Goal: Transaction & Acquisition: Purchase product/service

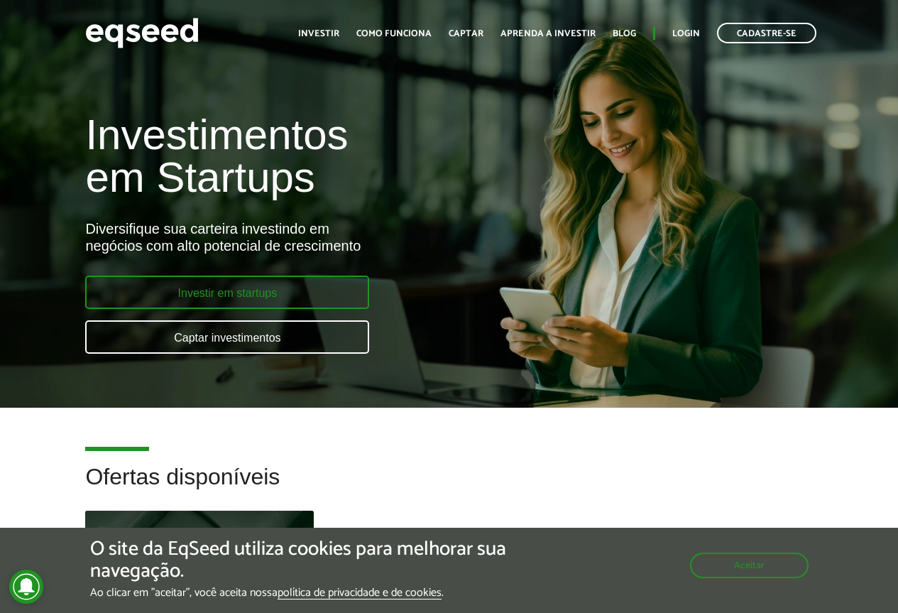
click at [266, 291] on link "Investir em startups" at bounding box center [227, 291] width 284 height 33
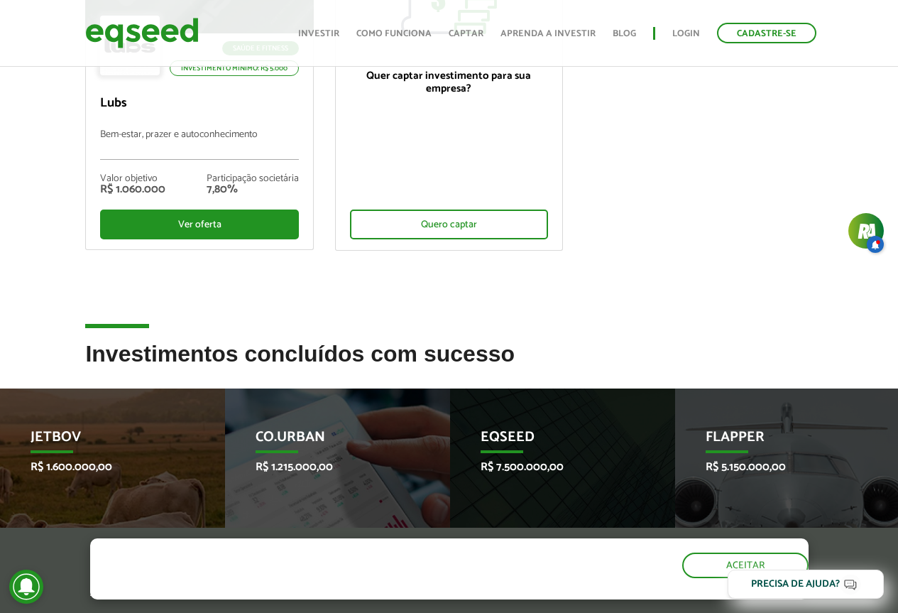
scroll to position [284, 0]
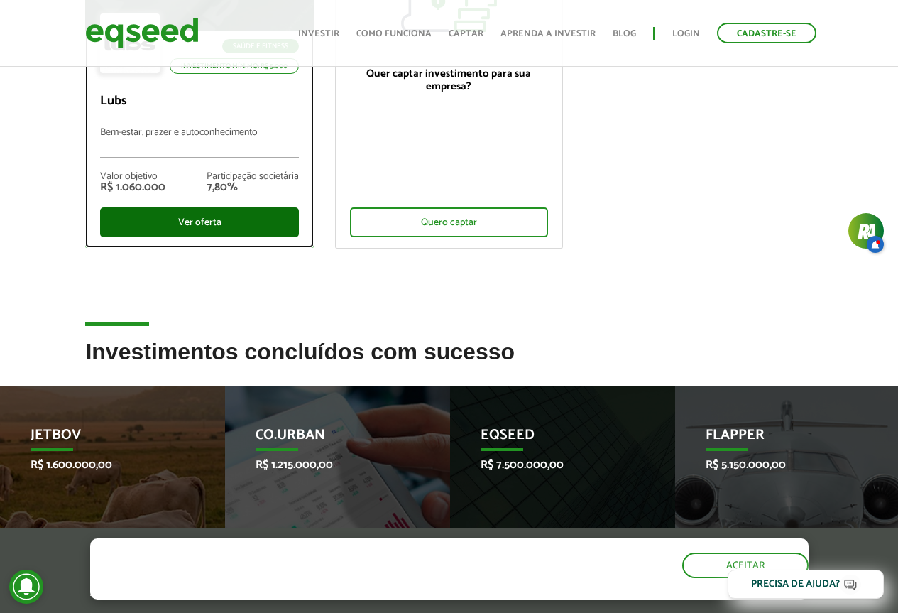
click at [197, 219] on div "Ver oferta" at bounding box center [199, 222] width 198 height 30
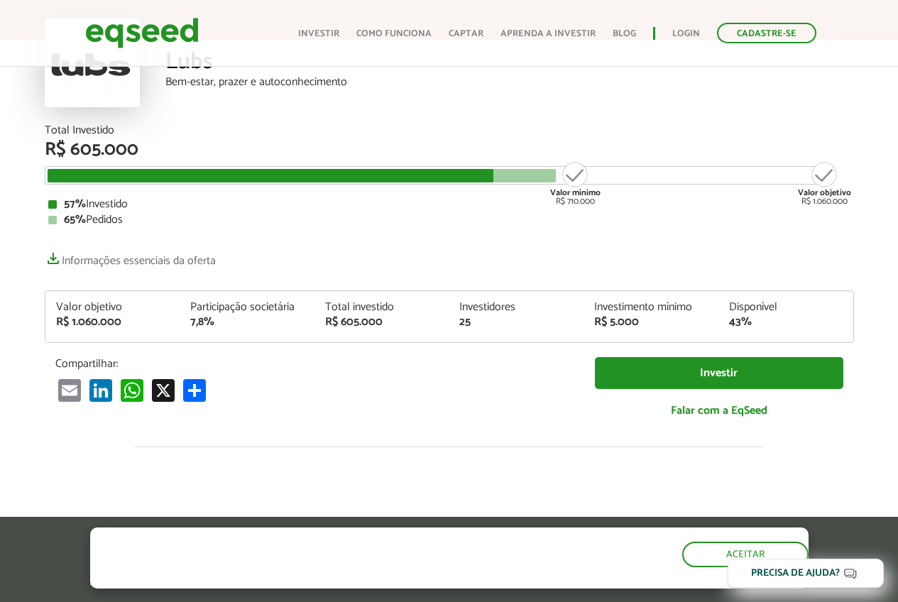
scroll to position [142, 0]
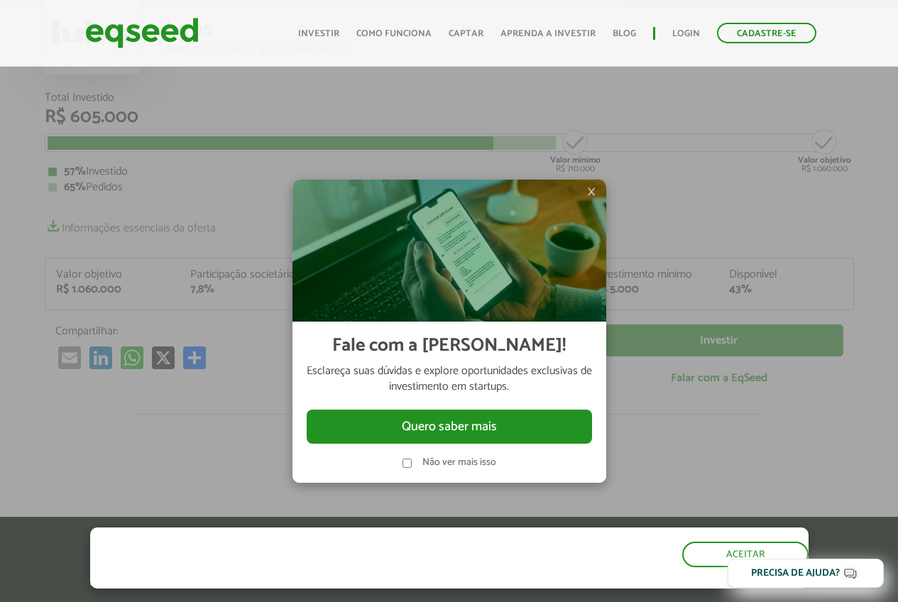
click at [485, 458] on label "Não ver mais isso" at bounding box center [459, 463] width 74 height 10
click at [587, 195] on span "×" at bounding box center [591, 191] width 9 height 17
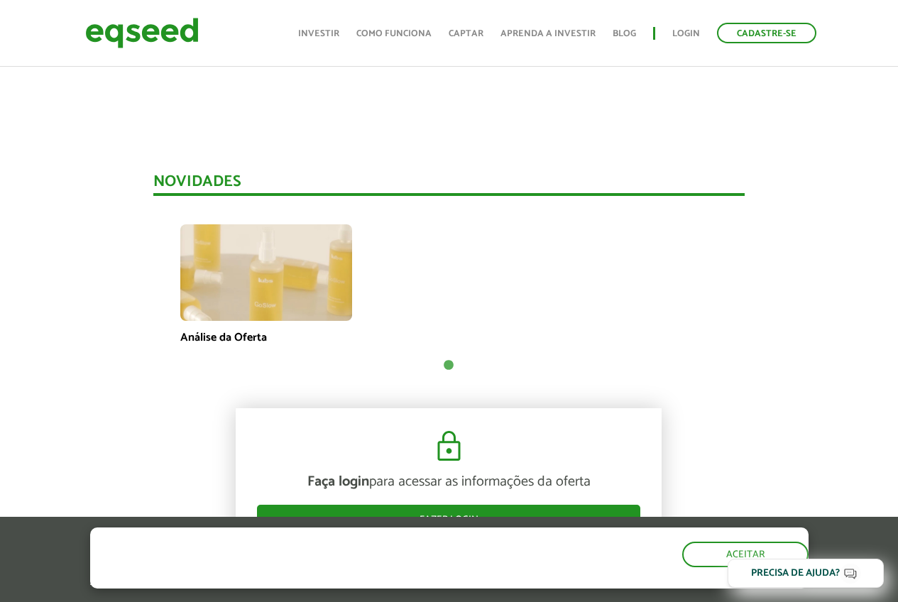
scroll to position [994, 0]
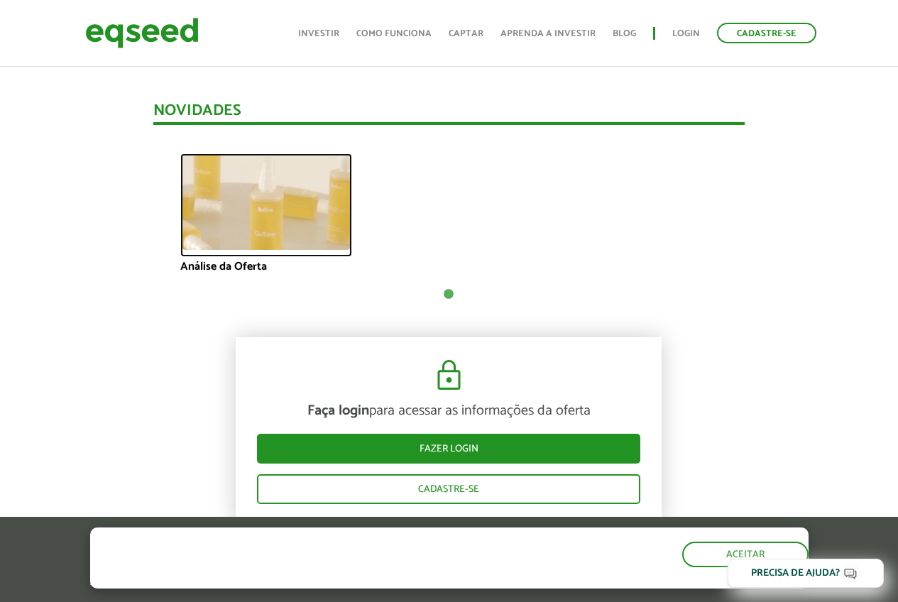
click at [290, 209] on img at bounding box center [266, 201] width 172 height 97
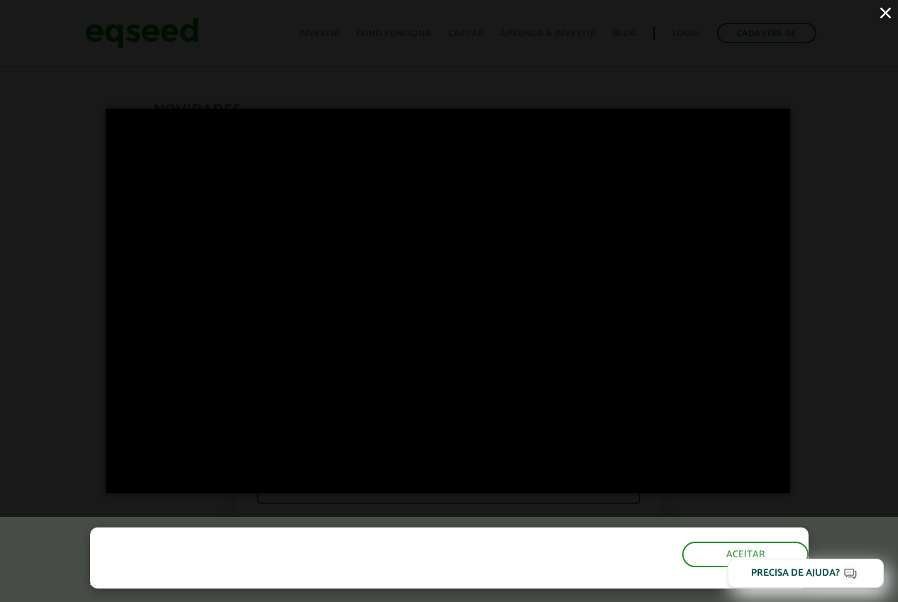
click at [888, 9] on button "×" at bounding box center [885, 12] width 25 height 25
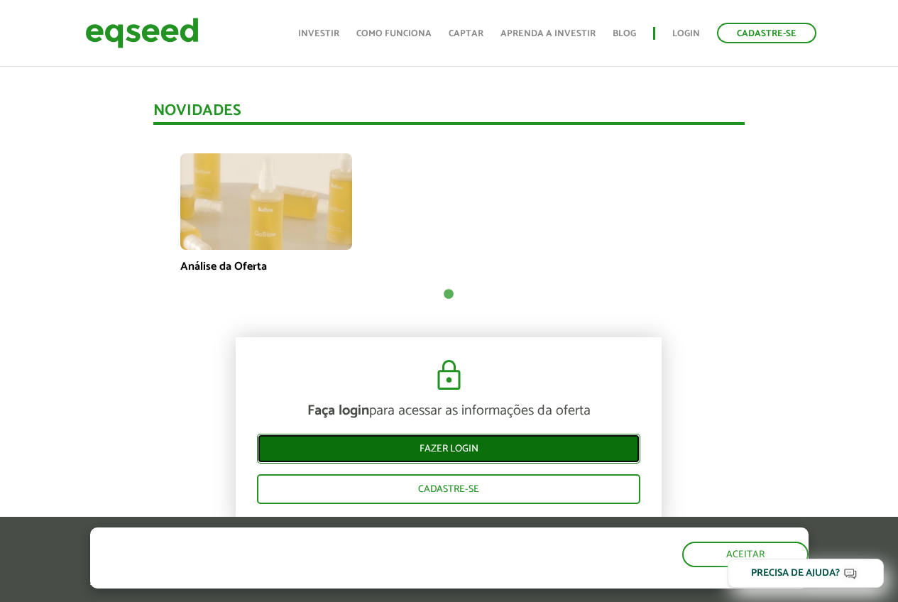
click at [553, 444] on link "Fazer login" at bounding box center [448, 449] width 383 height 30
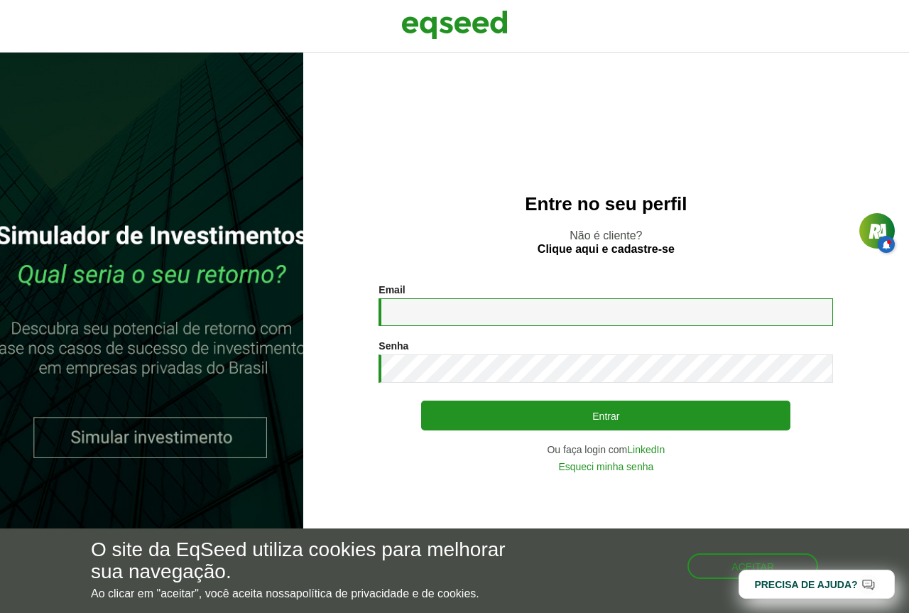
click at [420, 307] on input "Email *" at bounding box center [605, 312] width 454 height 28
type input "**********"
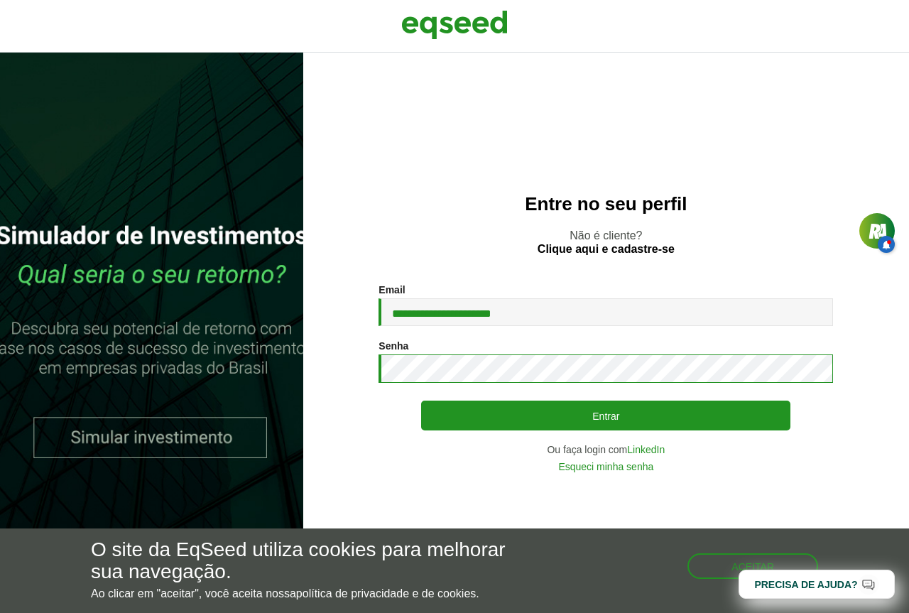
click at [421, 400] on button "Entrar" at bounding box center [605, 415] width 369 height 30
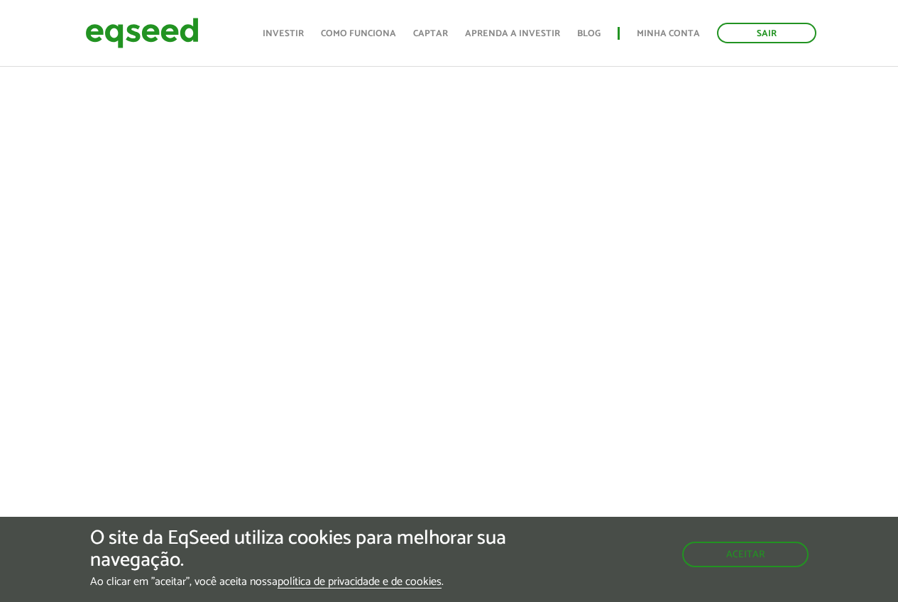
scroll to position [568, 0]
click at [504, 32] on link "Aprenda a investir" at bounding box center [512, 33] width 95 height 9
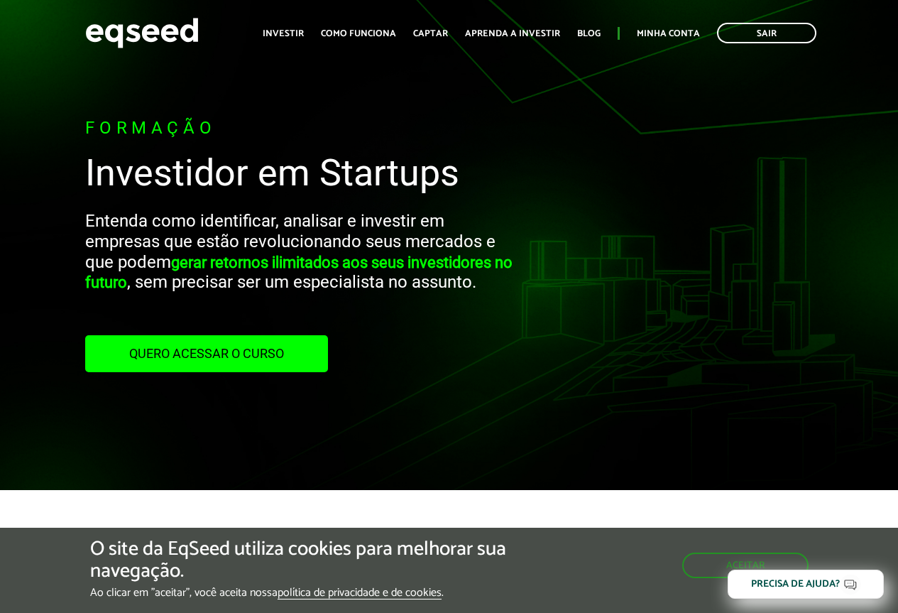
click at [66, 204] on div "Formação Investidor em Startups Entenda como identificar, analisar e investir e…" at bounding box center [449, 245] width 898 height 490
click at [175, 40] on img at bounding box center [142, 33] width 114 height 38
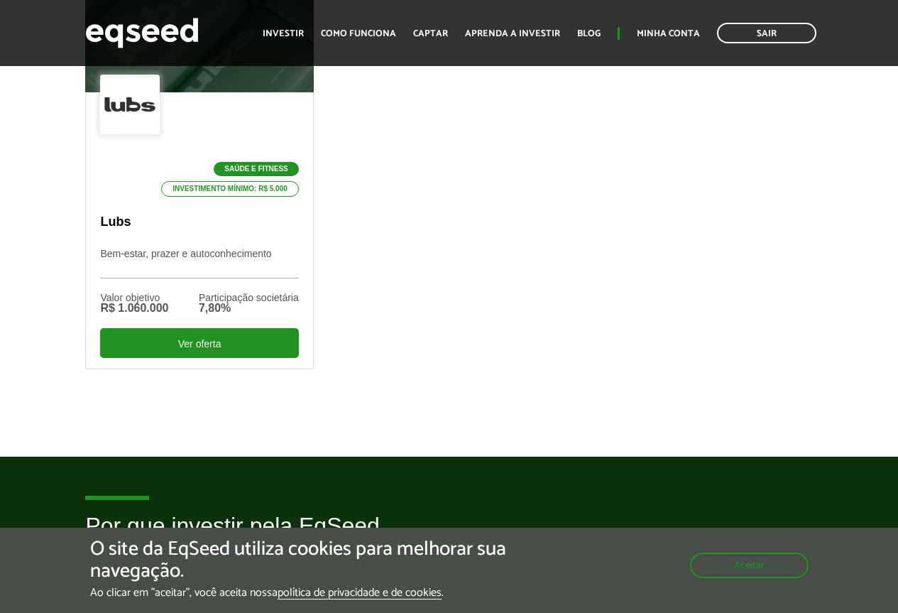
scroll to position [568, 0]
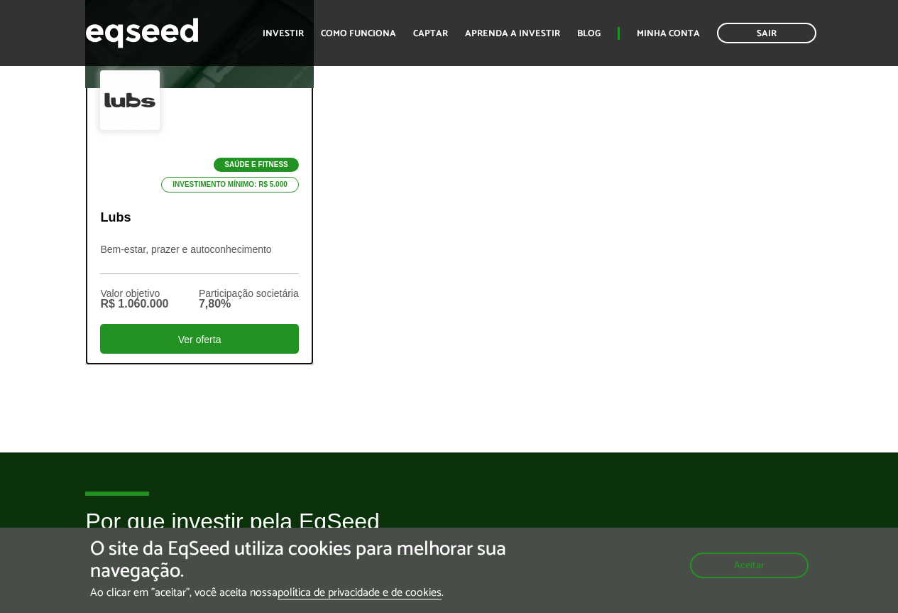
click at [224, 271] on p "Bem-estar, prazer e autoconhecimento" at bounding box center [199, 258] width 198 height 31
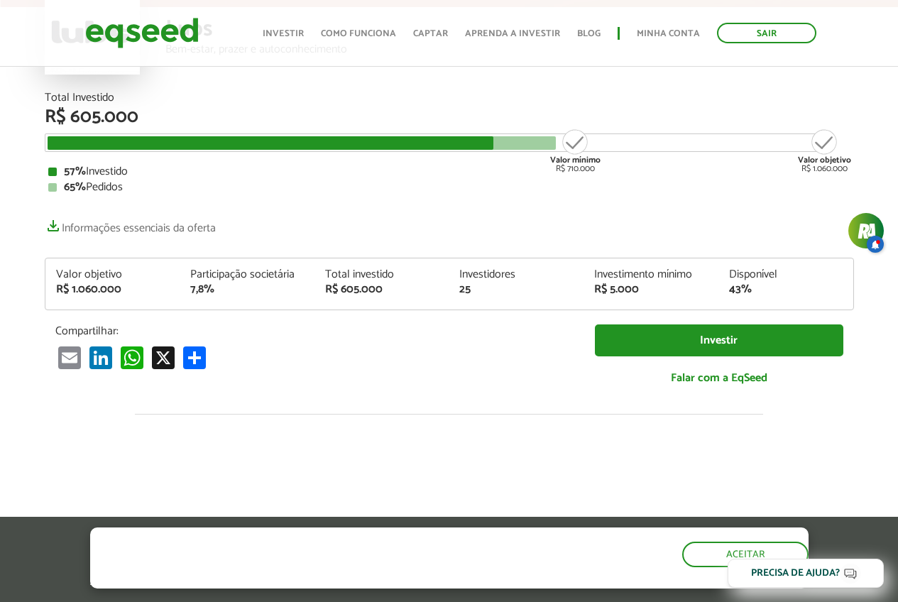
scroll to position [213, 0]
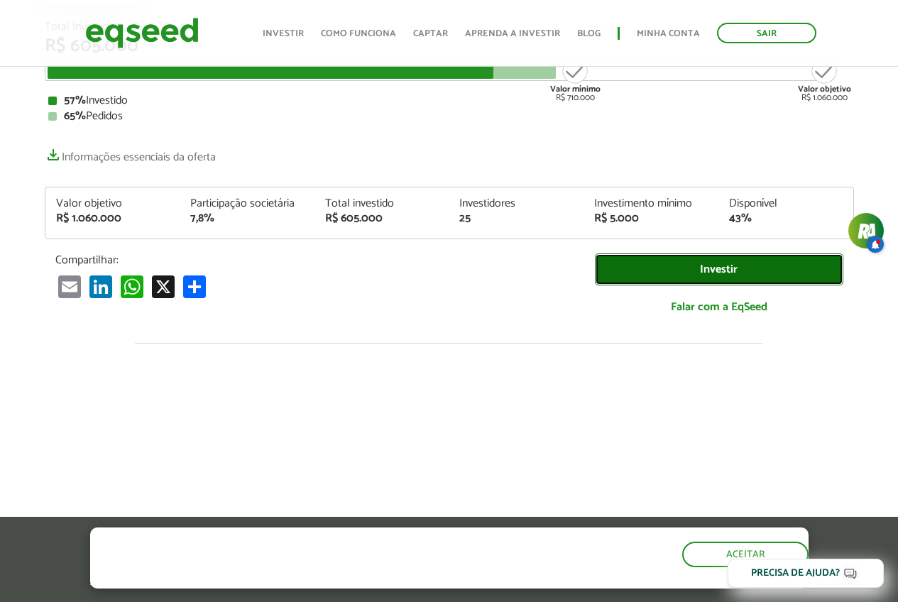
click at [650, 265] on link "Investir" at bounding box center [719, 269] width 248 height 32
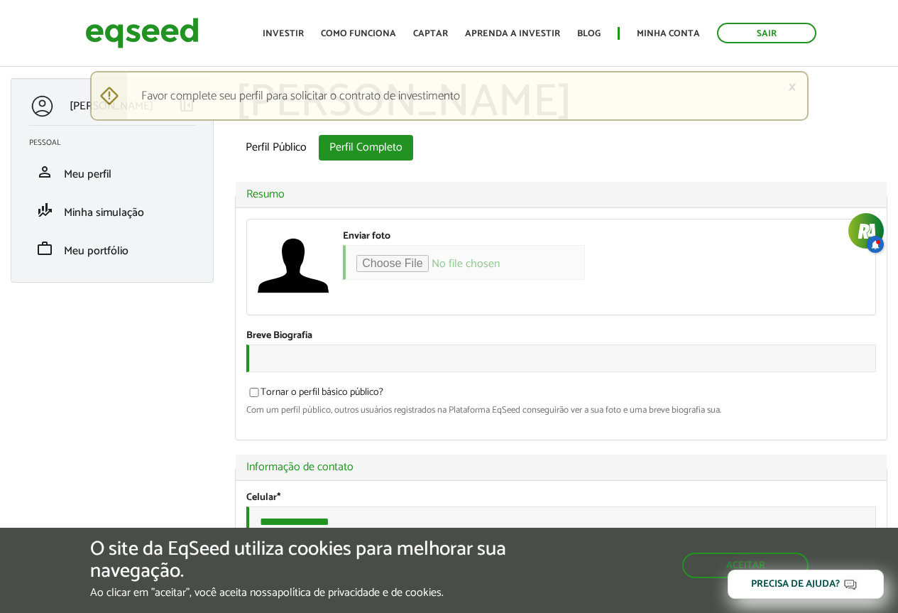
click at [138, 219] on span "Minha simulação" at bounding box center [104, 212] width 80 height 19
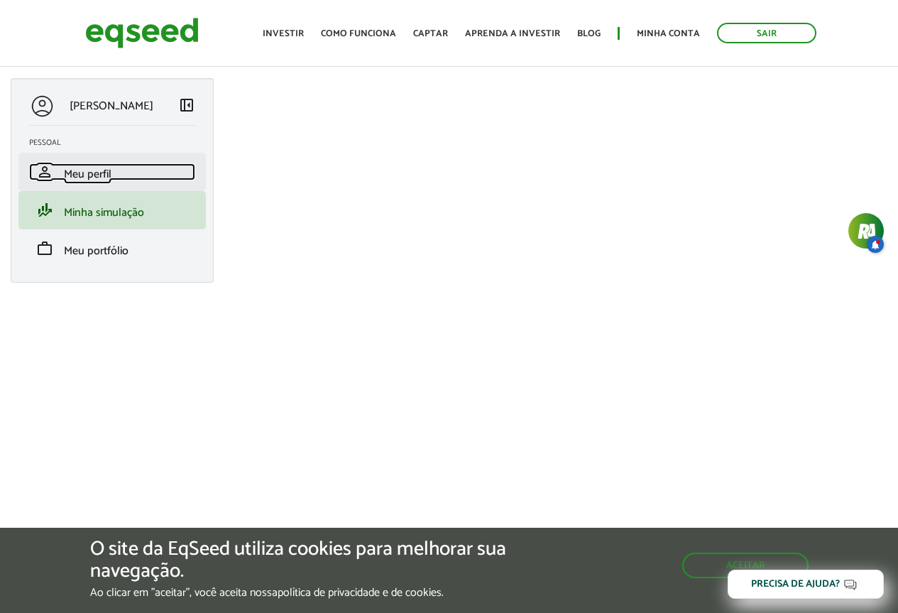
click at [109, 180] on span "Meu perfil" at bounding box center [88, 174] width 48 height 19
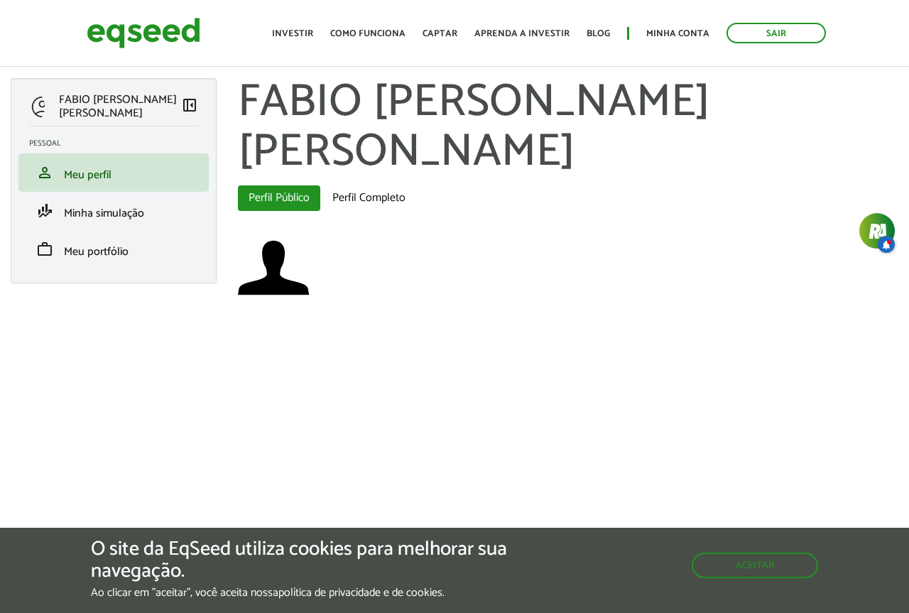
click at [376, 23] on ul "Início Investir Como funciona Captar Aprenda a investir Blog Minha conta Sair" at bounding box center [549, 33] width 568 height 21
click at [377, 37] on link "Como funciona" at bounding box center [367, 33] width 75 height 9
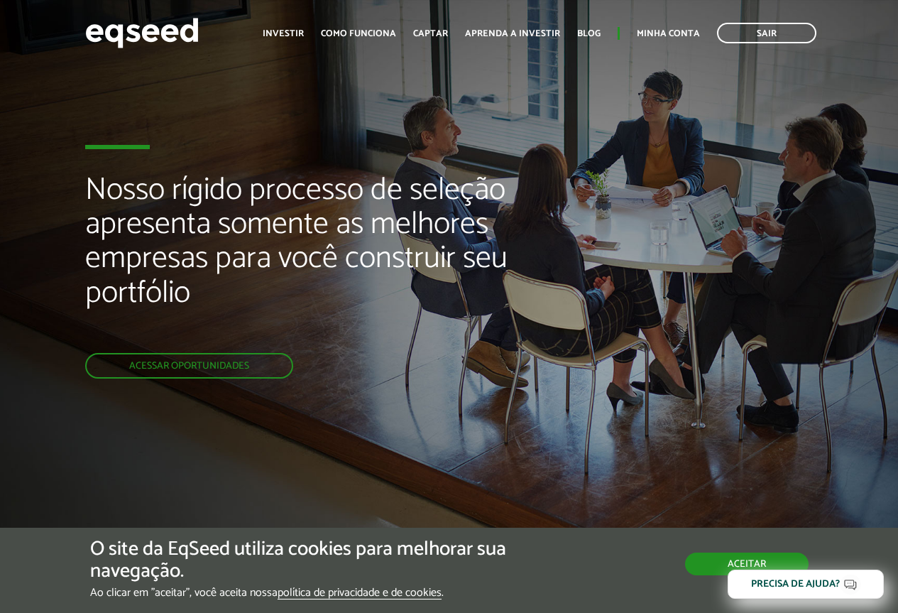
click at [730, 563] on button "Aceitar" at bounding box center [747, 563] width 124 height 23
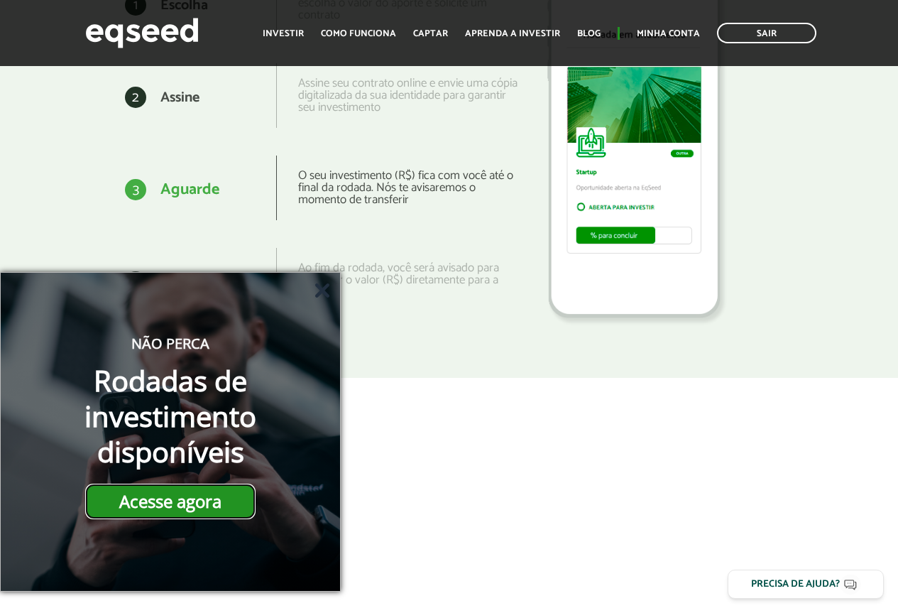
scroll to position [2201, 0]
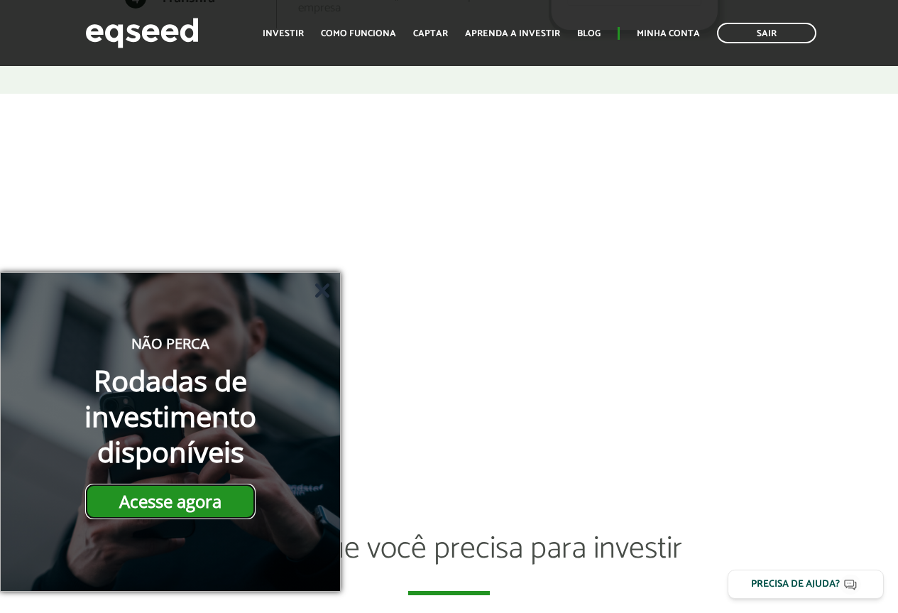
click at [178, 515] on link "Acesse agora" at bounding box center [170, 500] width 170 height 35
click at [446, 537] on h2 "Tudo o que você precisa para investir" at bounding box center [448, 563] width 577 height 62
click at [317, 292] on icon "Fechar" at bounding box center [322, 290] width 14 height 14
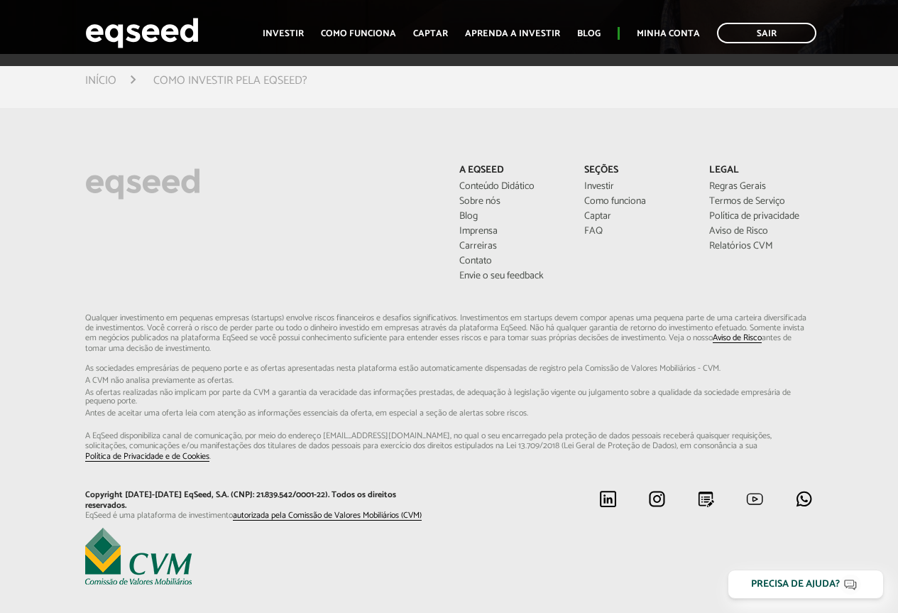
scroll to position [3549, 0]
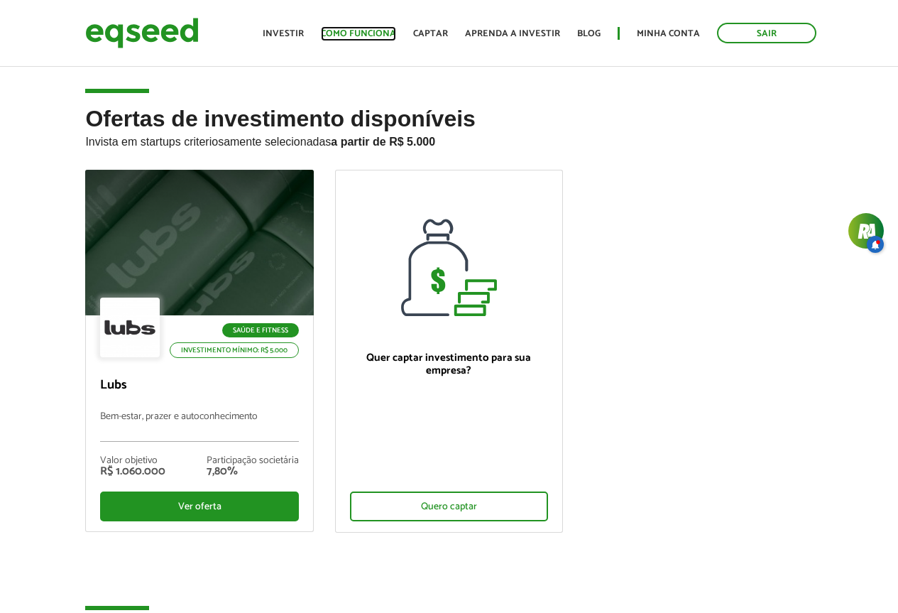
click at [383, 31] on link "Como funciona" at bounding box center [358, 33] width 75 height 9
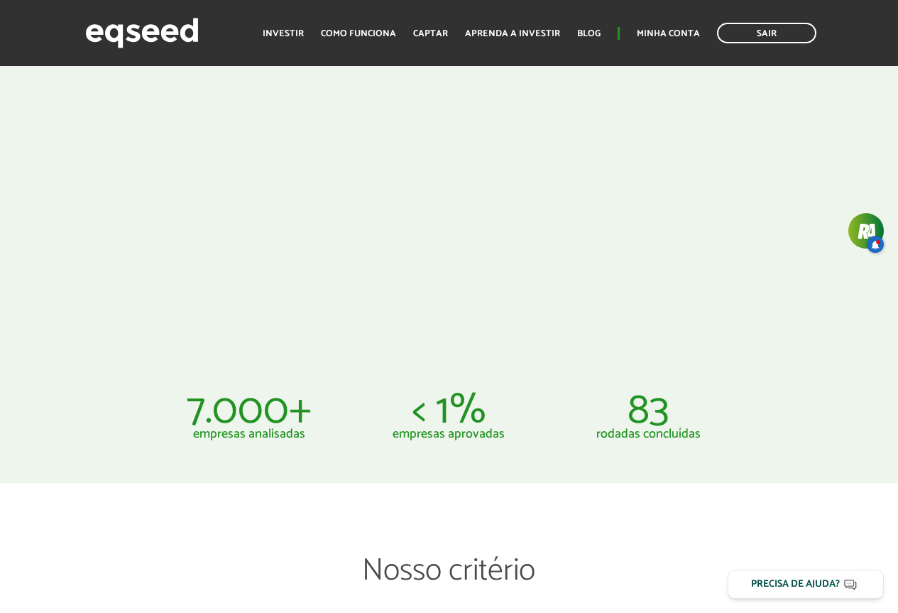
scroll to position [710, 0]
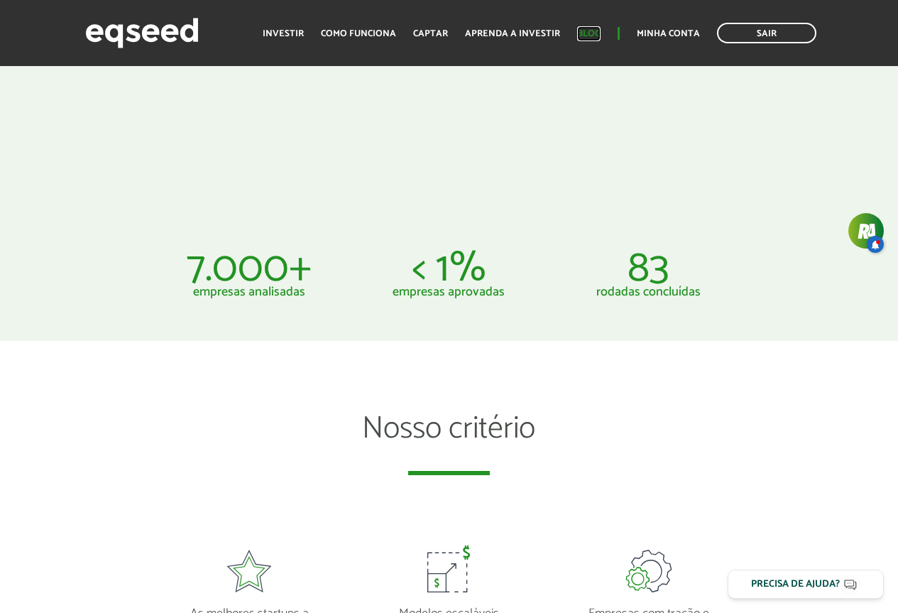
click at [597, 33] on link "Blog" at bounding box center [588, 33] width 23 height 9
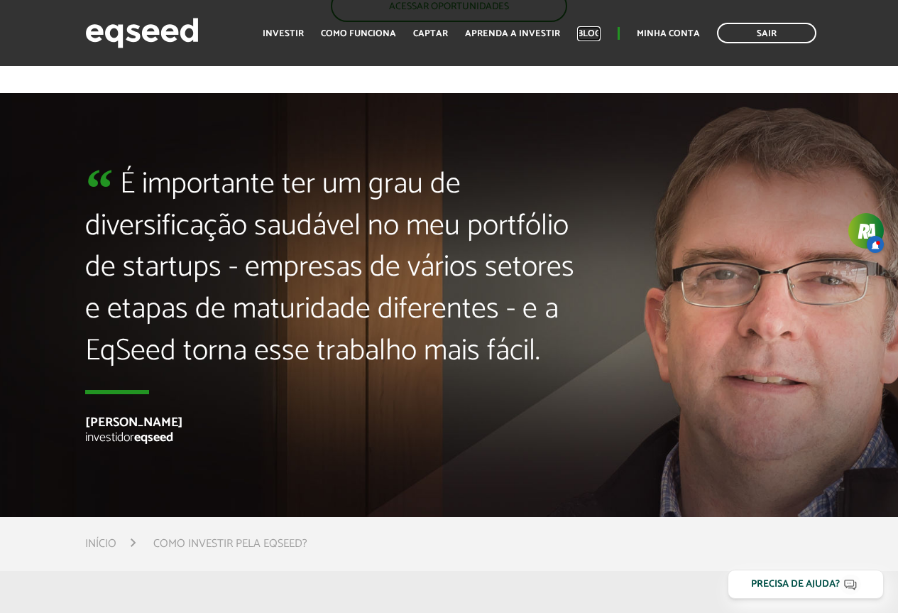
scroll to position [3053, 0]
